Goal: Task Accomplishment & Management: Use online tool/utility

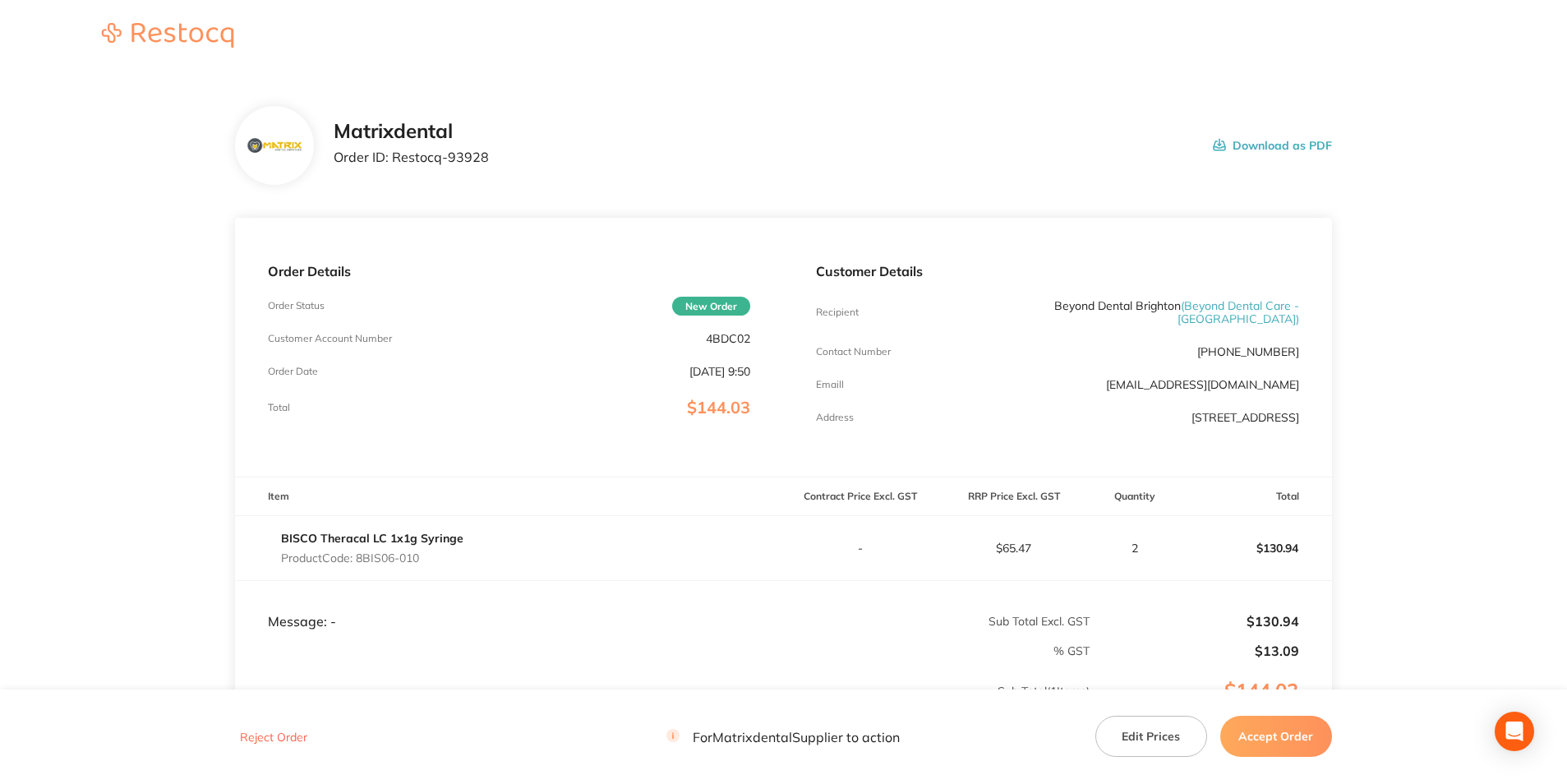
scroll to position [191, 0]
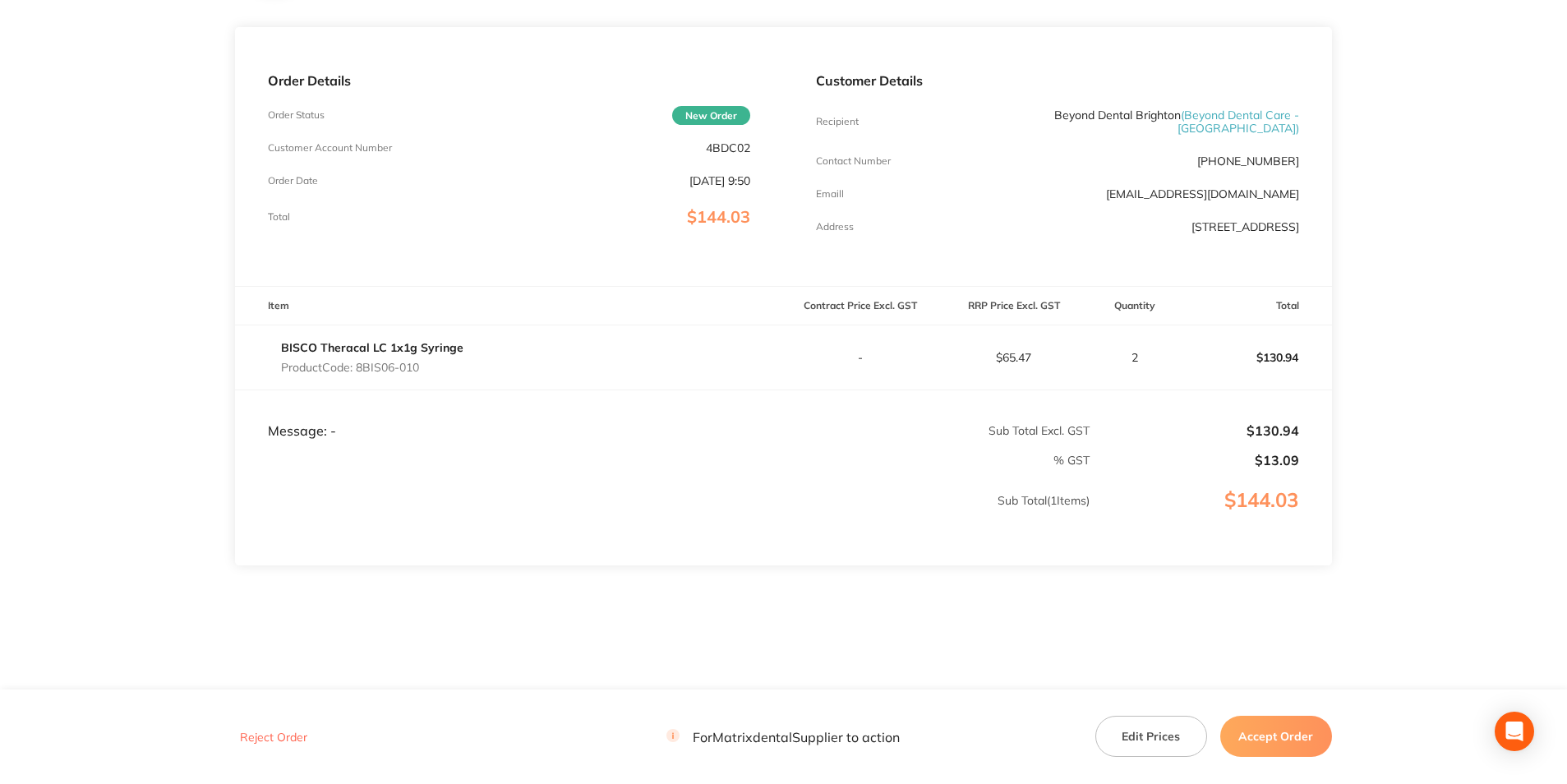
click at [1266, 745] on button "Accept Order" at bounding box center [1276, 736] width 112 height 41
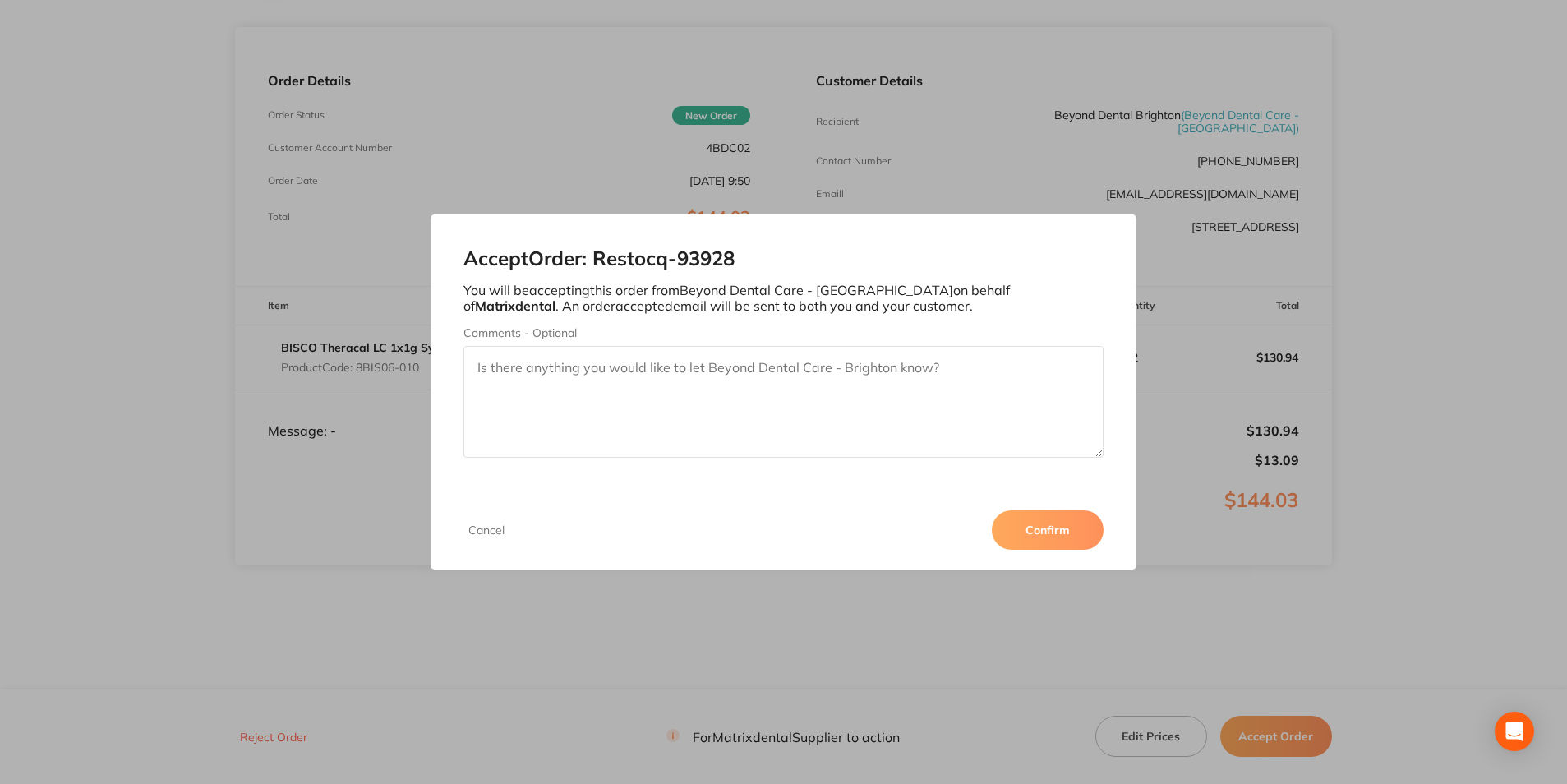
click at [616, 372] on textarea "Comments - Optional" at bounding box center [783, 401] width 639 height 112
type textarea "Thank you"
click at [1049, 531] on button "Confirm" at bounding box center [1048, 530] width 112 height 39
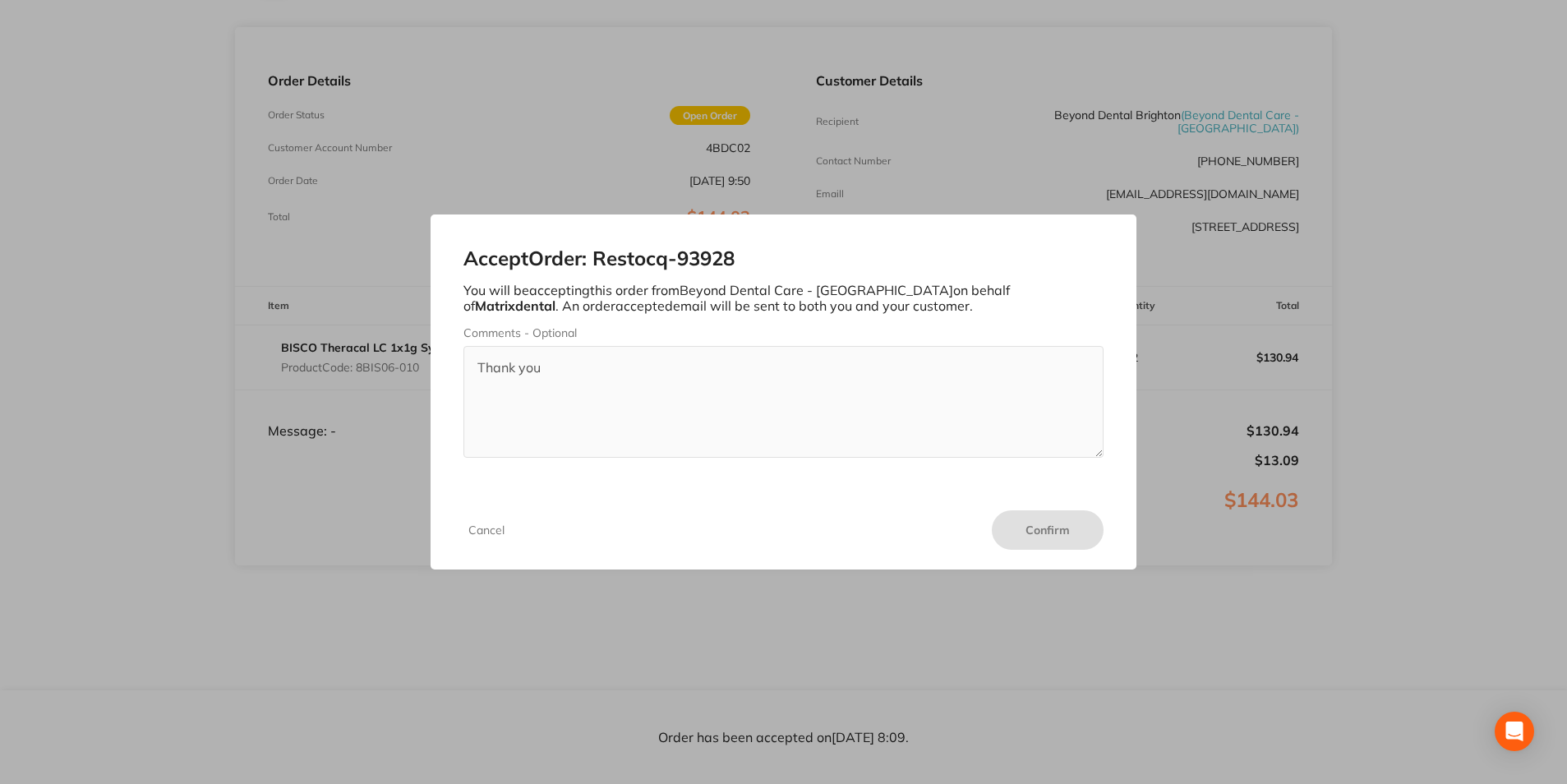
scroll to position [190, 0]
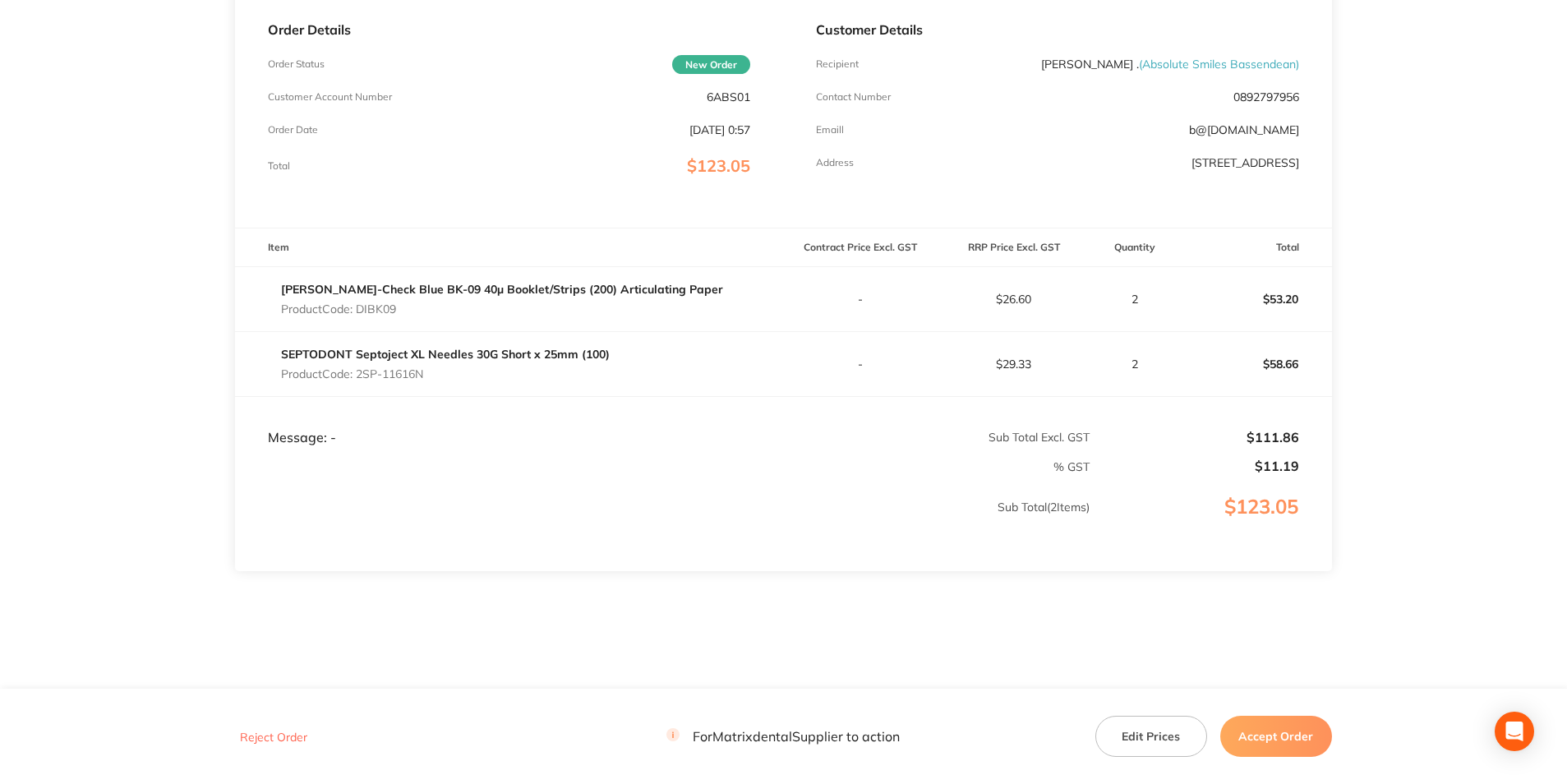
scroll to position [247, 0]
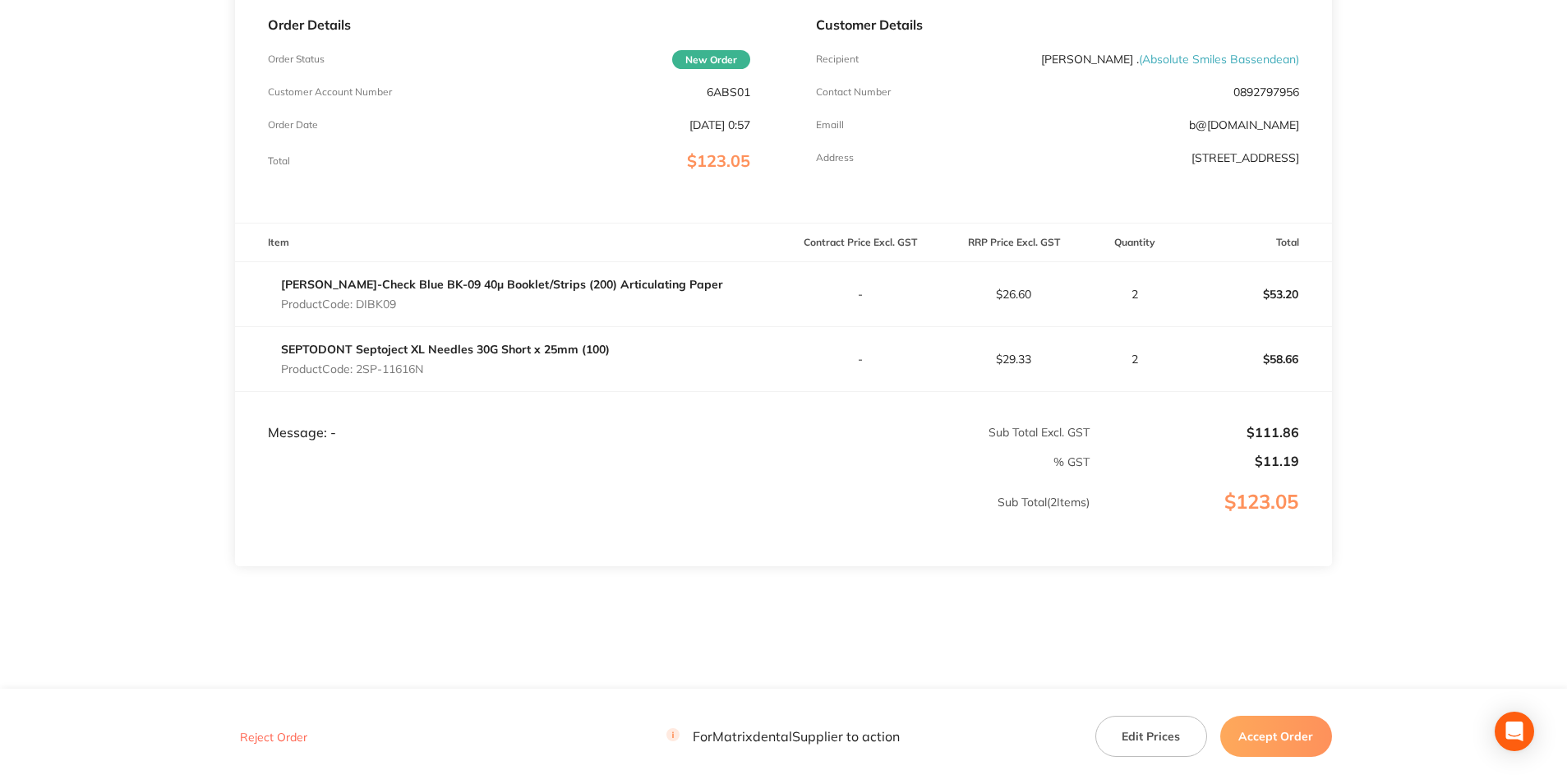
click at [1257, 726] on button "Accept Order" at bounding box center [1276, 736] width 112 height 41
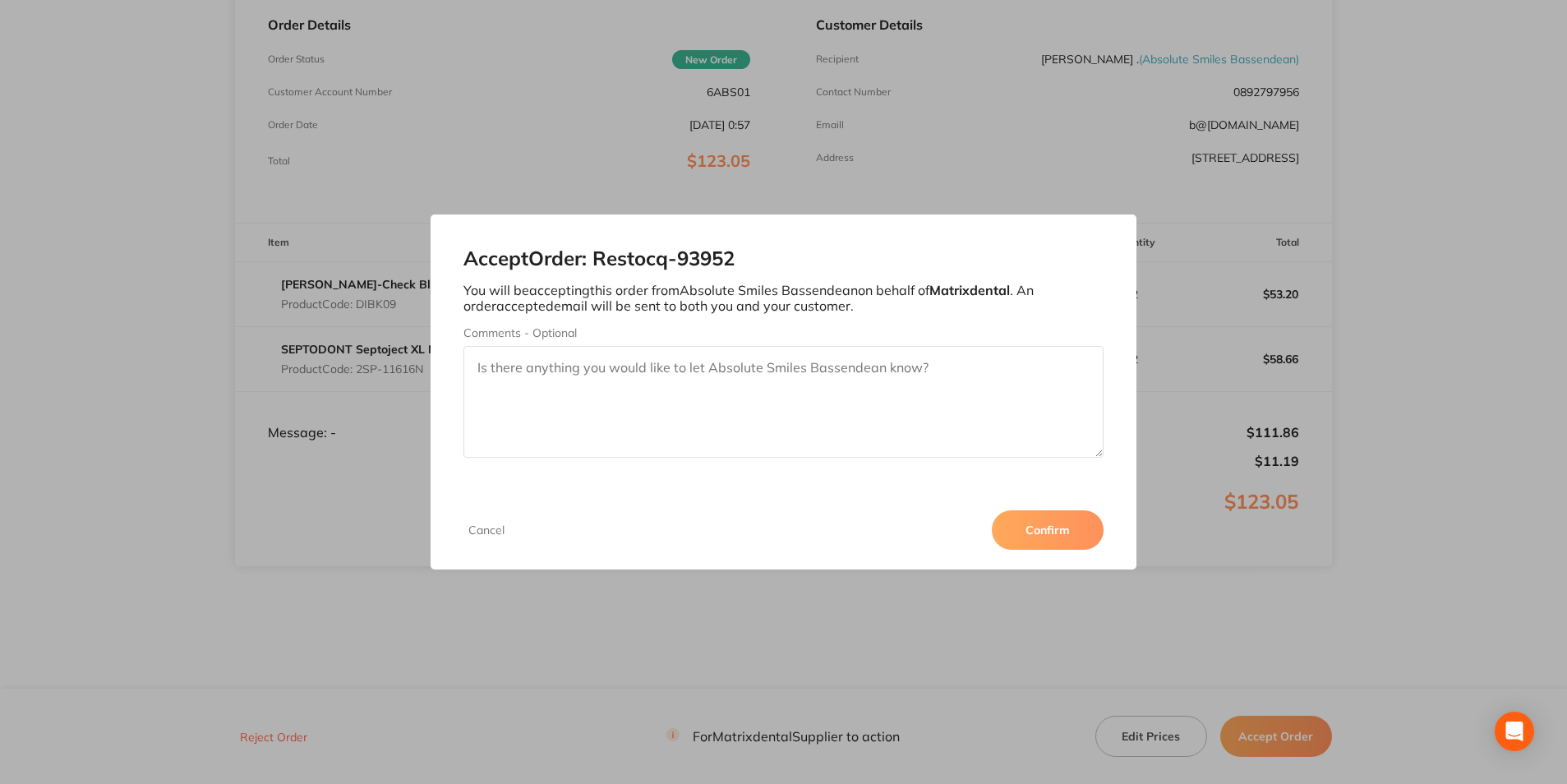
click at [714, 375] on textarea "Comments - Optional" at bounding box center [783, 401] width 639 height 112
type textarea "Thankyou"
click at [1063, 525] on button "Confirm" at bounding box center [1048, 530] width 112 height 39
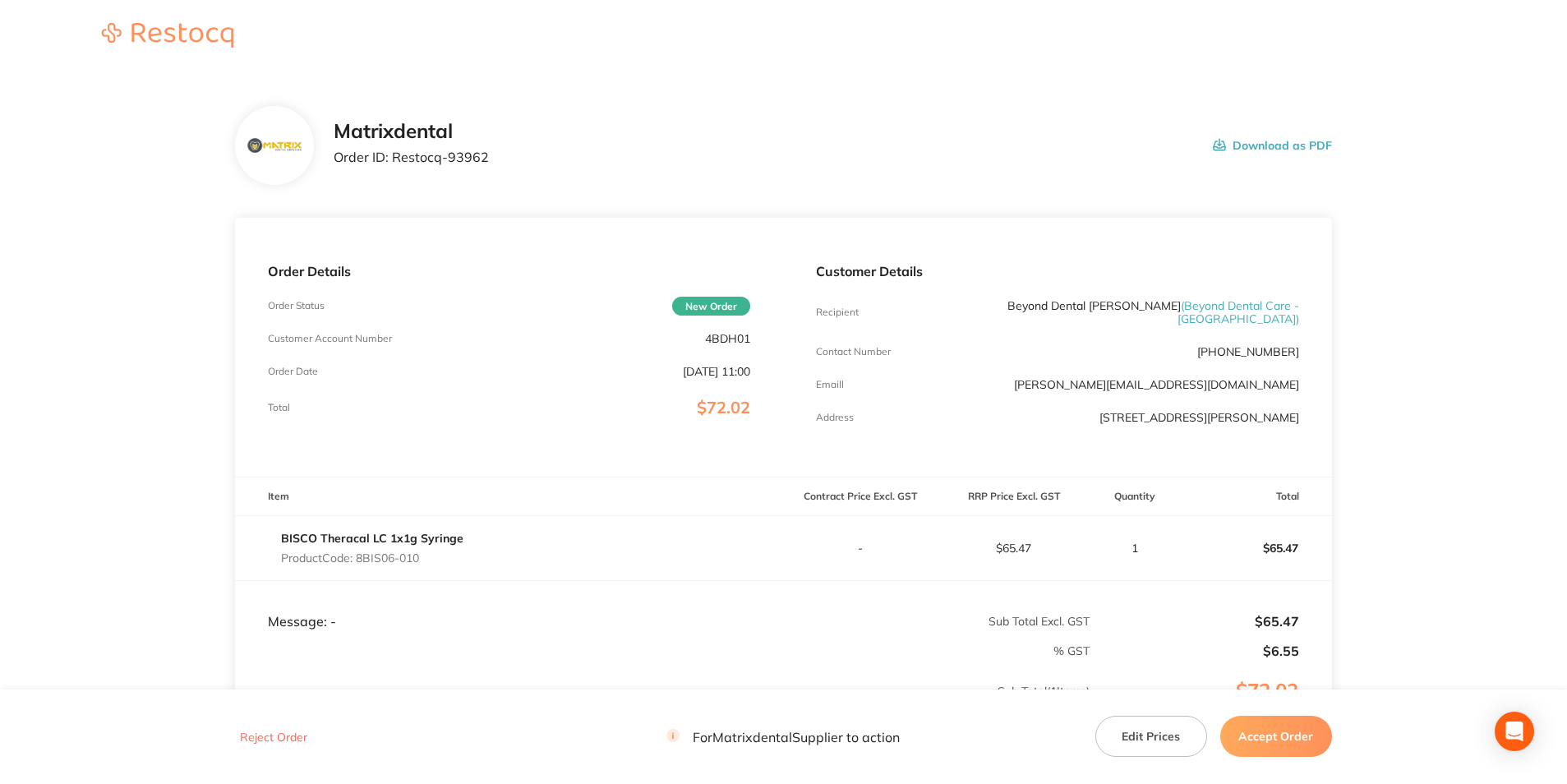
click at [1264, 725] on button "Accept Order" at bounding box center [1276, 736] width 112 height 41
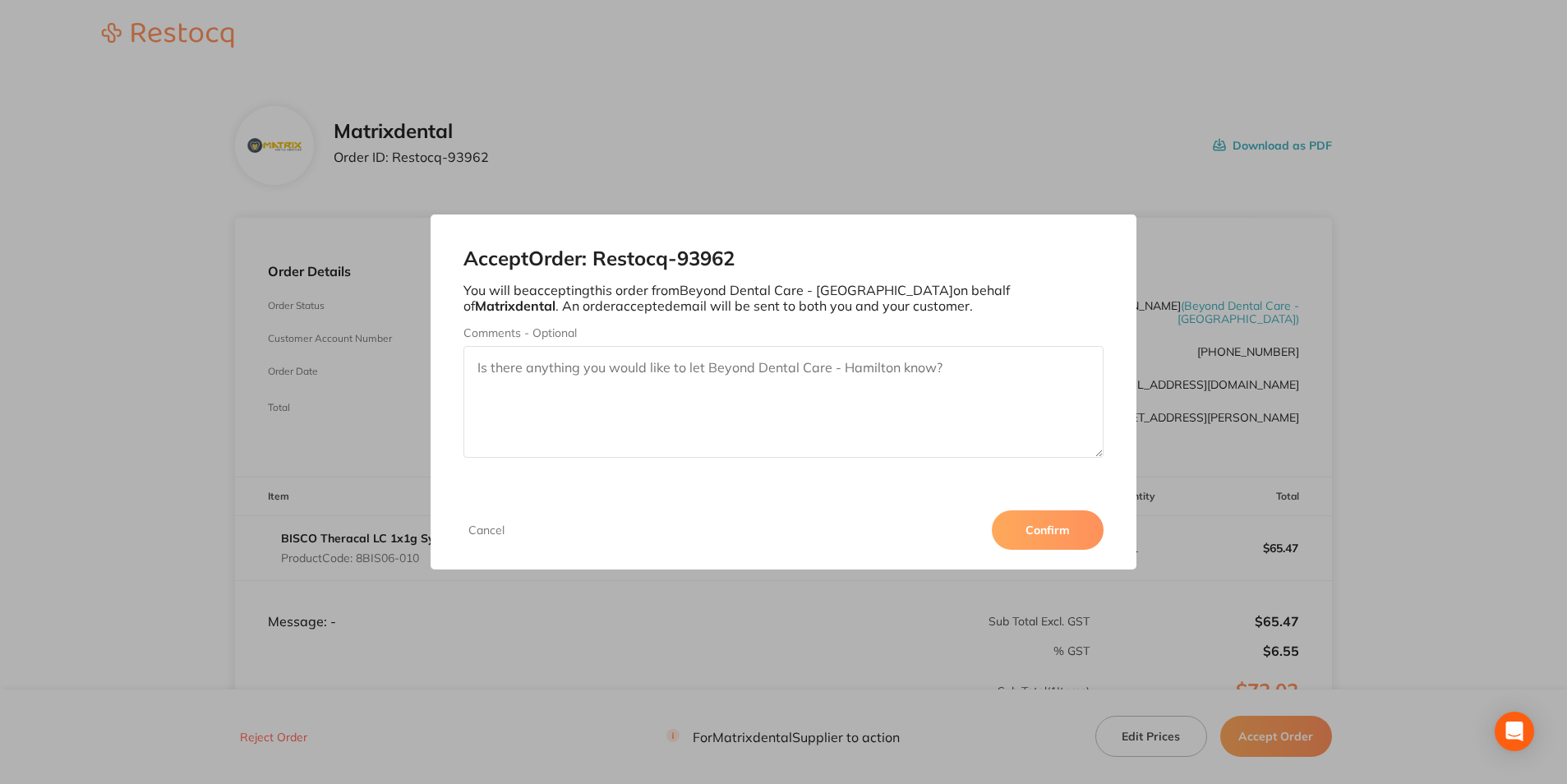
click at [698, 379] on textarea "Comments - Optional" at bounding box center [783, 401] width 639 height 112
type textarea "Thank you AlproJet W added."
click at [1064, 537] on button "Confirm" at bounding box center [1048, 530] width 112 height 39
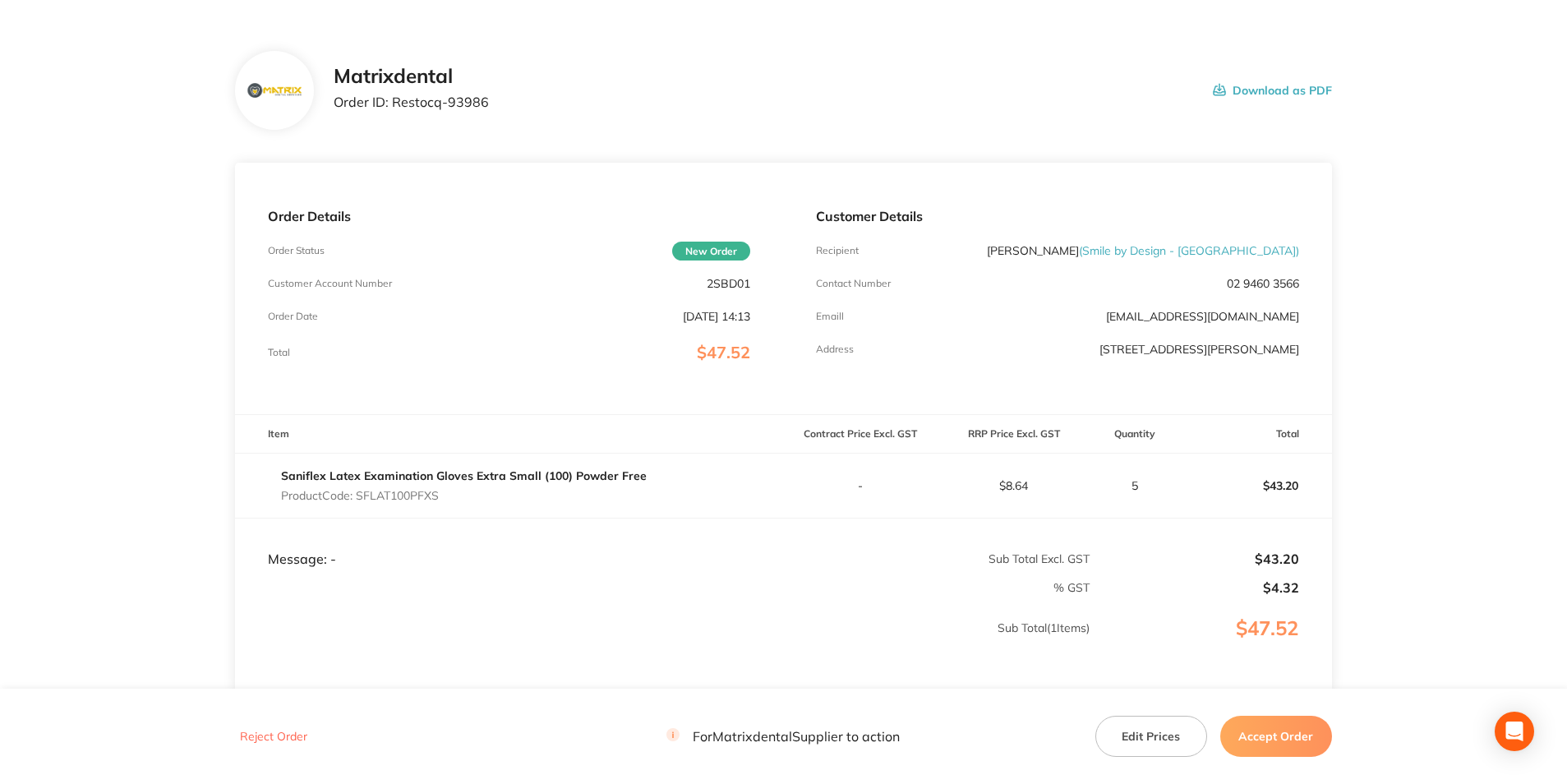
scroll to position [82, 0]
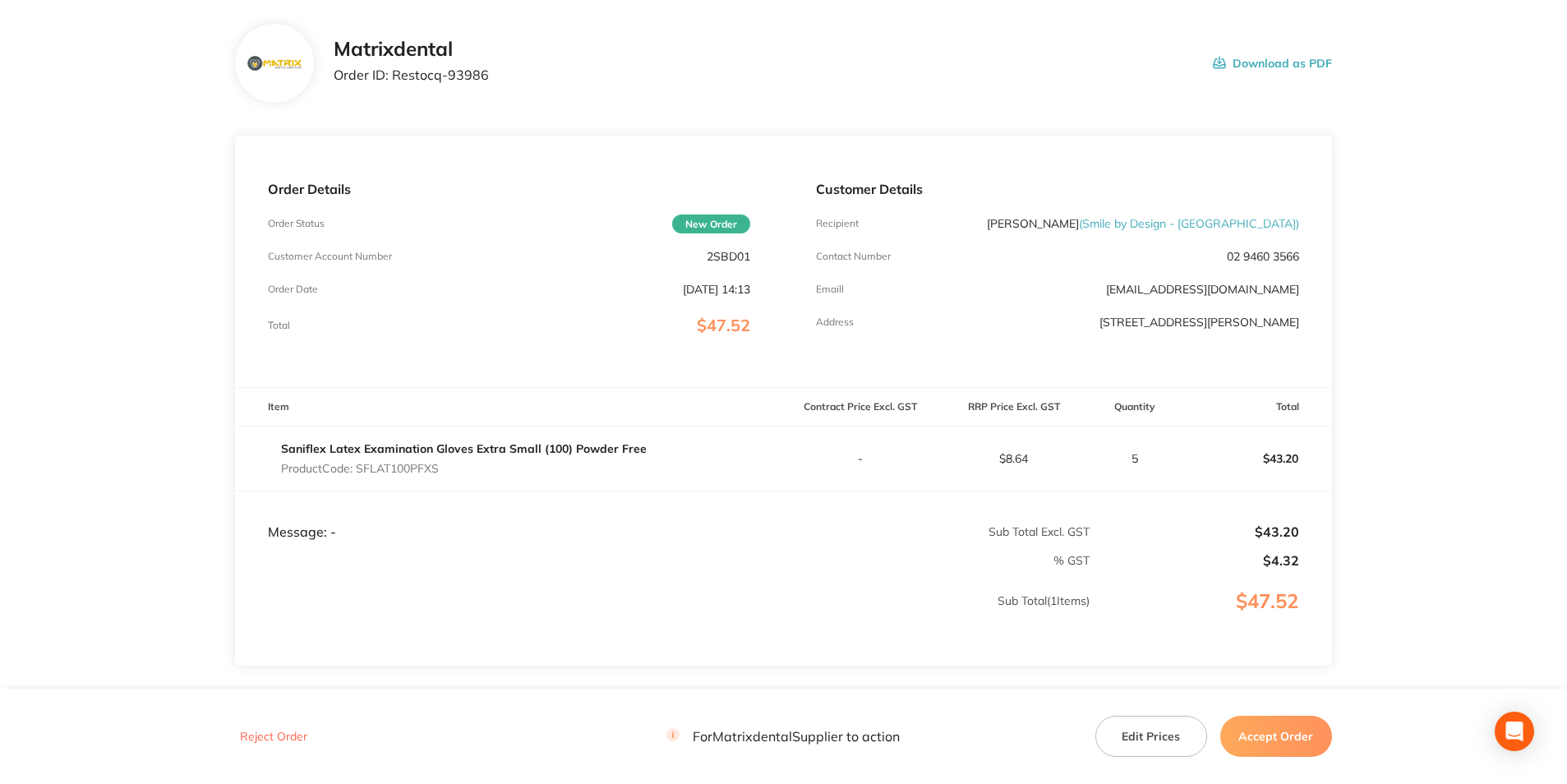
click at [1291, 733] on button "Accept Order" at bounding box center [1276, 736] width 112 height 41
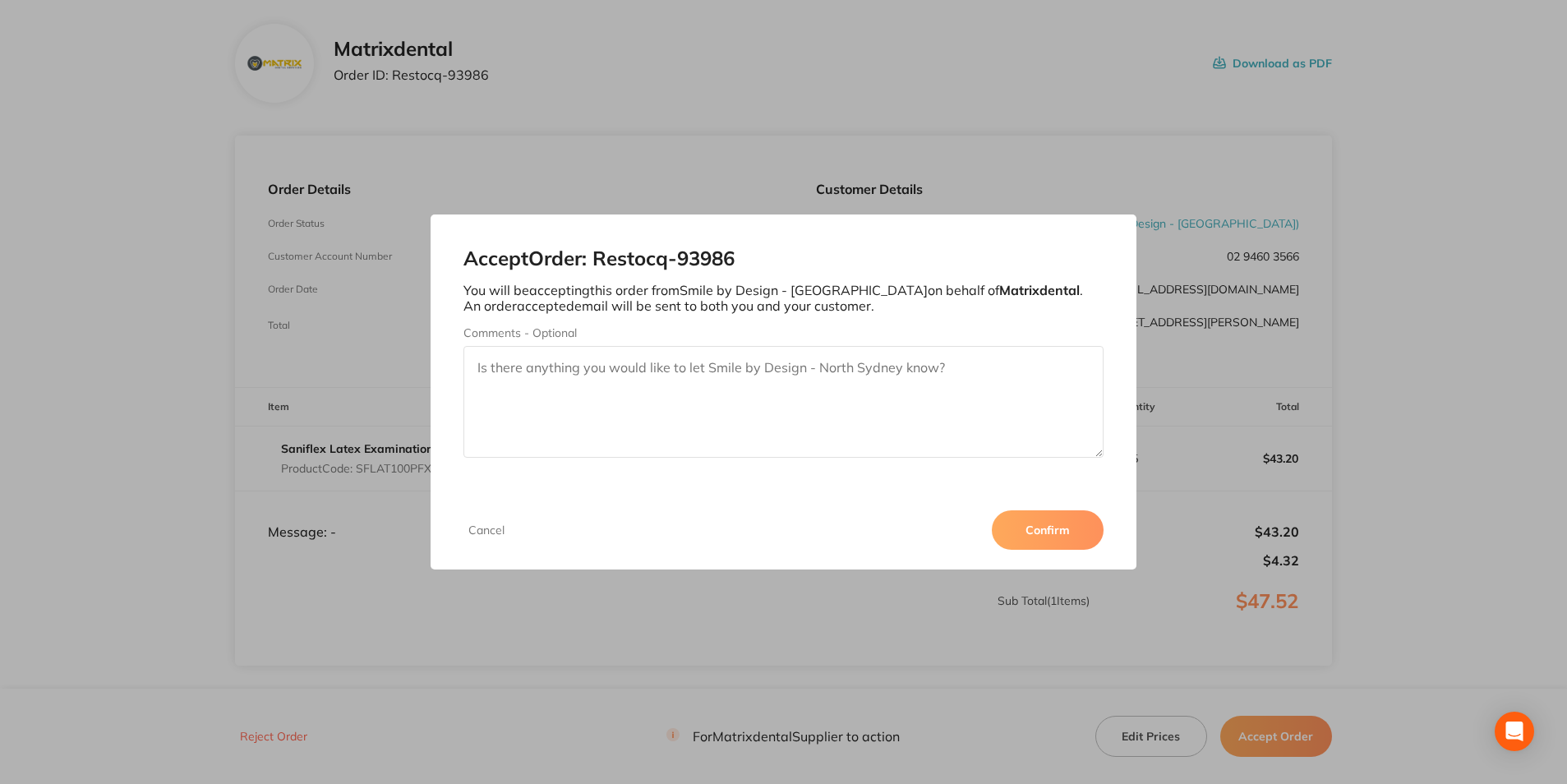
click at [679, 363] on textarea "Comments - Optional" at bounding box center [783, 401] width 639 height 112
type textarea "Thank you"
click at [1065, 529] on button "Confirm" at bounding box center [1048, 530] width 112 height 39
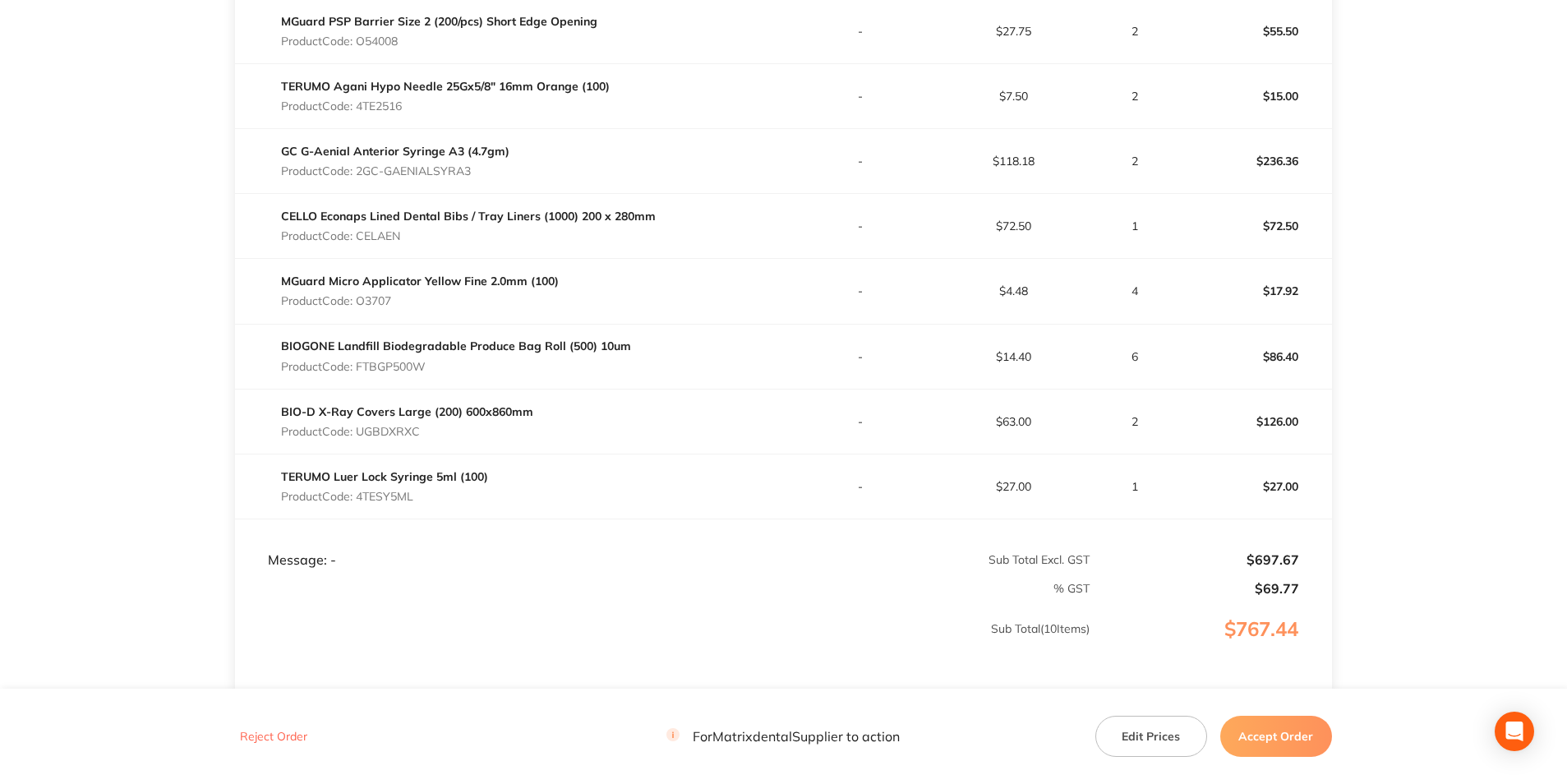
scroll to position [740, 0]
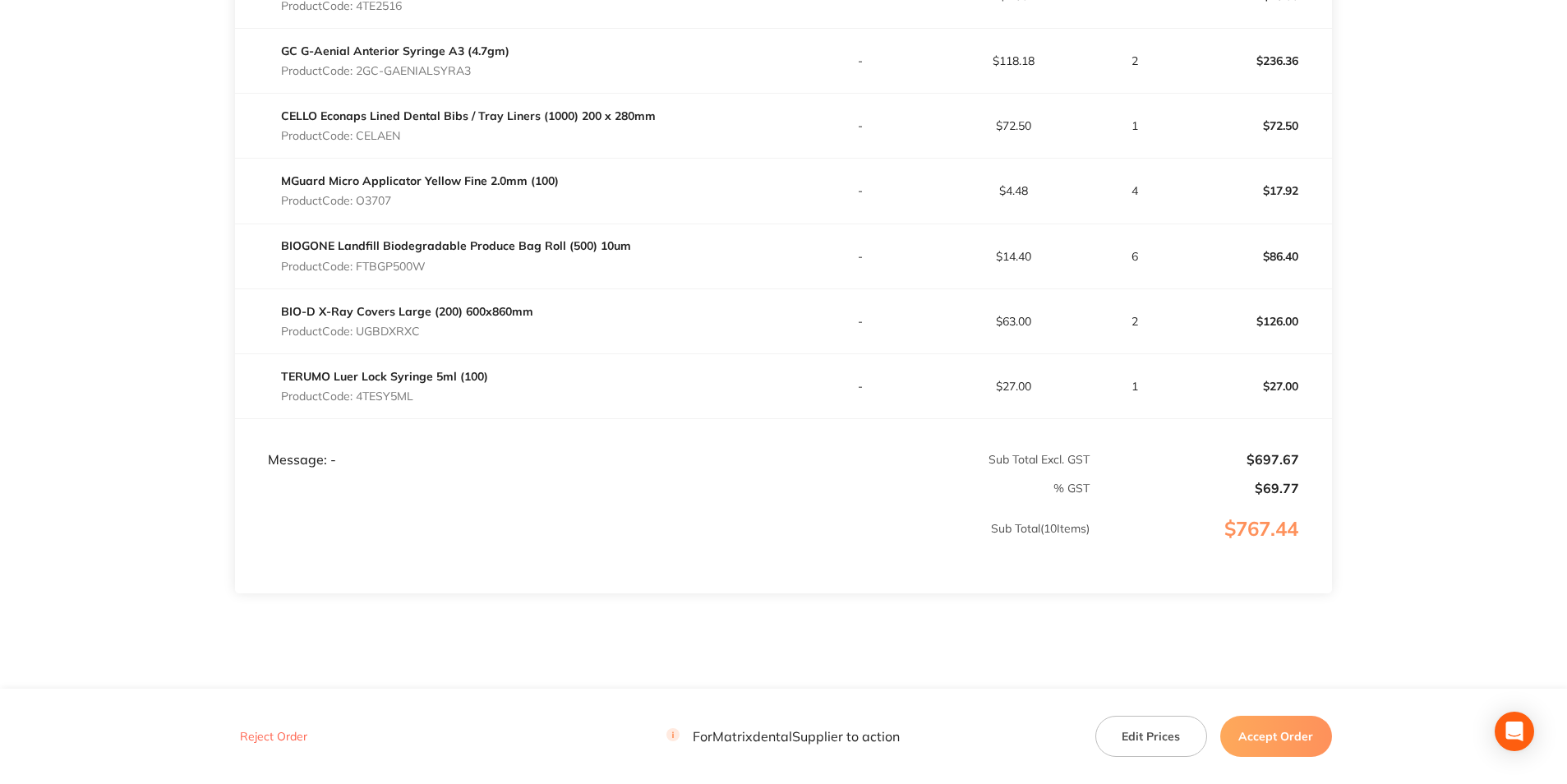
click at [1275, 726] on button "Accept Order" at bounding box center [1276, 736] width 112 height 41
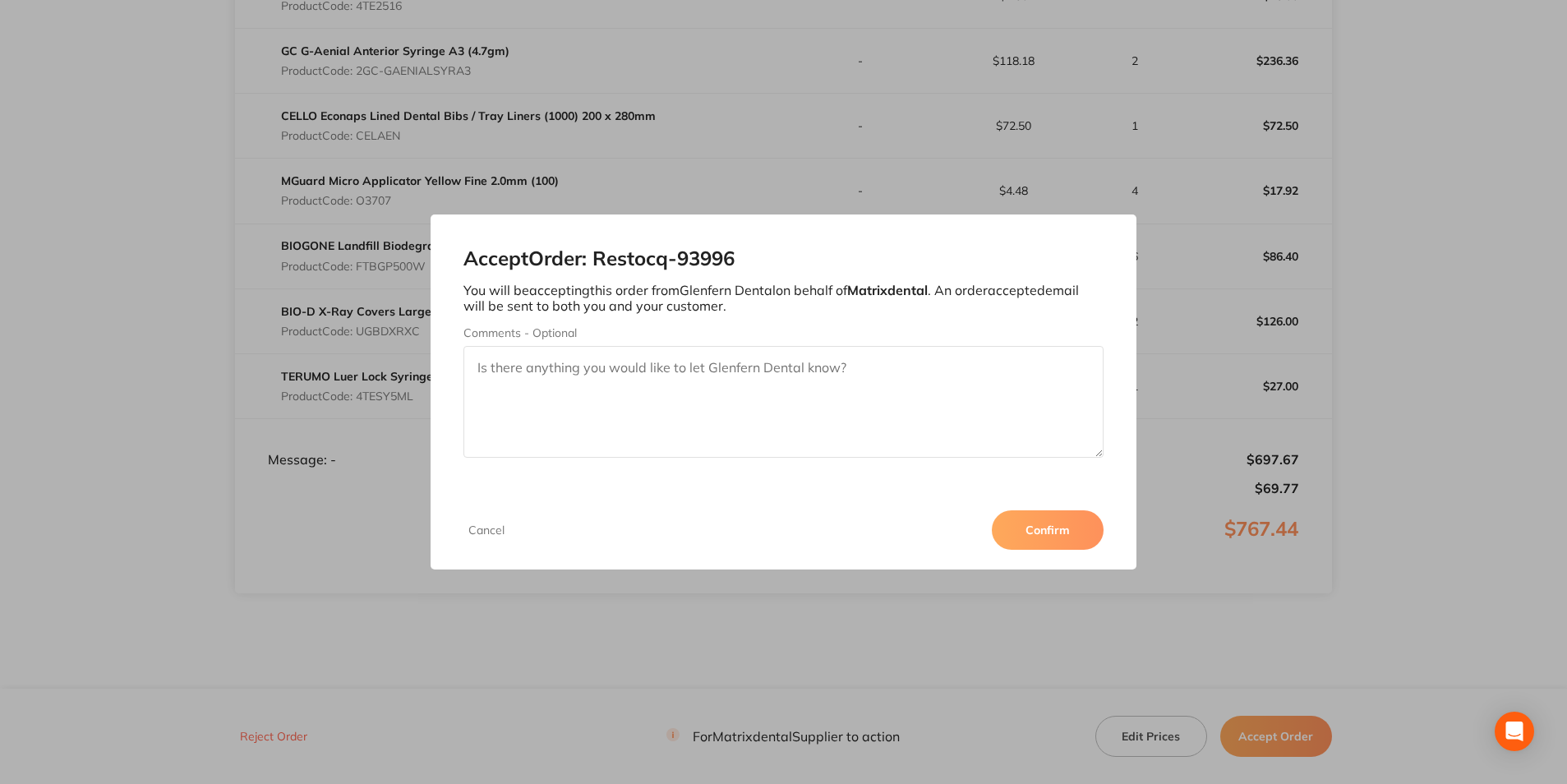
click at [627, 361] on textarea "Comments - Optional" at bounding box center [783, 401] width 639 height 112
type textarea "Thankyou :)"
click at [1062, 516] on button "Confirm" at bounding box center [1048, 530] width 112 height 39
